Goal: Navigation & Orientation: Find specific page/section

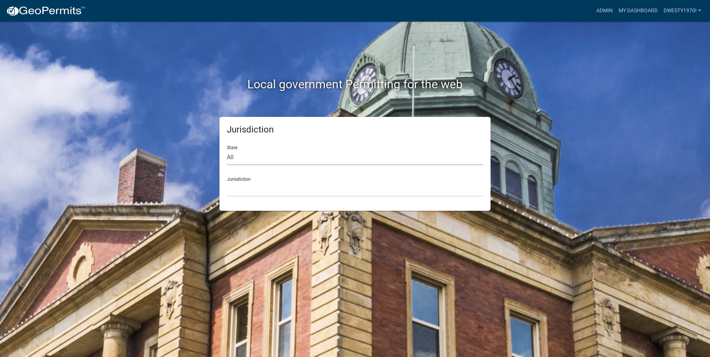
click at [247, 158] on select "All [US_STATE] [US_STATE] [US_STATE] [US_STATE] [US_STATE] [US_STATE] [US_STATE…" at bounding box center [355, 157] width 256 height 15
select select "[US_STATE]"
click at [227, 150] on select "All [US_STATE] [US_STATE] [US_STATE] [US_STATE] [US_STATE] [US_STATE] [US_STATE…" at bounding box center [355, 157] width 256 height 15
click at [379, 13] on link "Admin" at bounding box center [605, 11] width 22 height 14
click at [379, 10] on link "My Dashboard" at bounding box center [638, 11] width 45 height 14
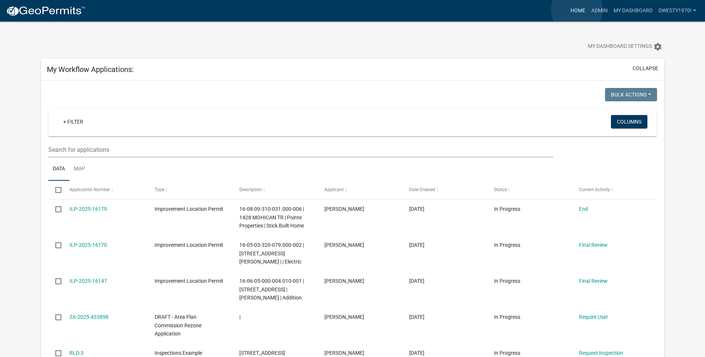
click at [379, 10] on link "Home" at bounding box center [577, 11] width 21 height 14
